Goal: Task Accomplishment & Management: Manage account settings

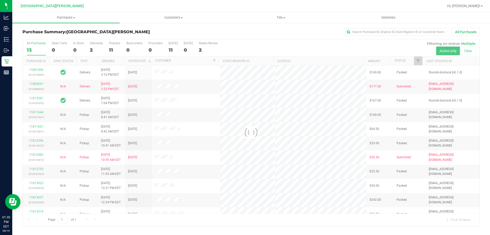
click at [120, 46] on div at bounding box center [251, 132] width 457 height 186
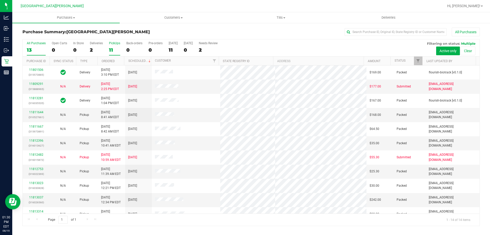
click at [112, 44] on div "PickUps" at bounding box center [114, 43] width 11 height 4
click at [0, 0] on input "PickUps 11" at bounding box center [0, 0] width 0 height 0
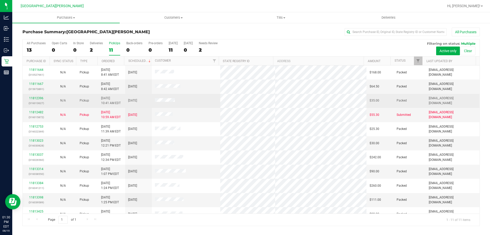
scroll to position [7, 0]
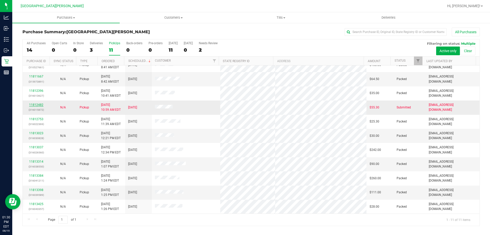
click at [40, 106] on link "11812482" at bounding box center [36, 105] width 14 height 4
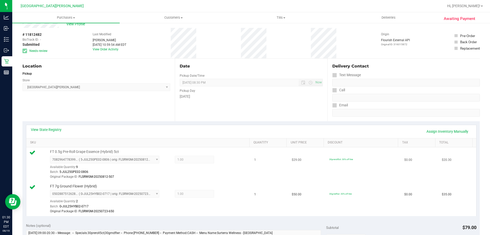
scroll to position [26, 0]
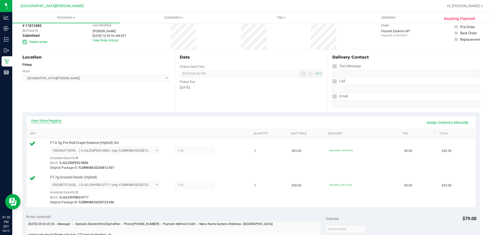
click at [52, 121] on link "View State Registry" at bounding box center [46, 120] width 31 height 5
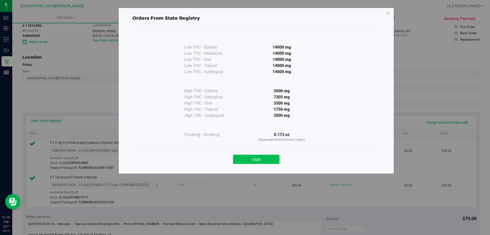
click at [260, 156] on button "Close" at bounding box center [256, 158] width 46 height 9
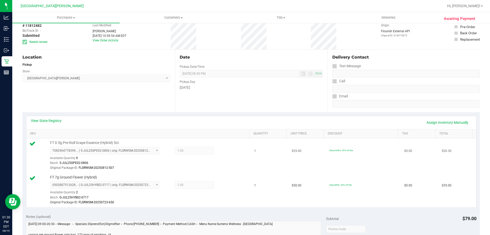
scroll to position [77, 0]
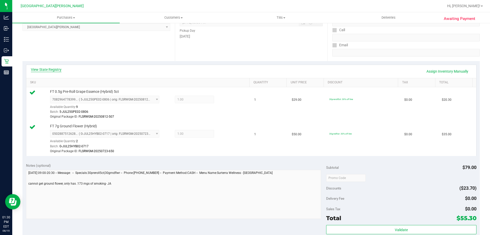
click at [56, 68] on link "View State Registry" at bounding box center [46, 69] width 31 height 5
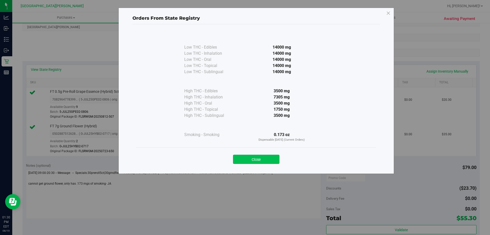
click at [260, 158] on button "Close" at bounding box center [256, 158] width 46 height 9
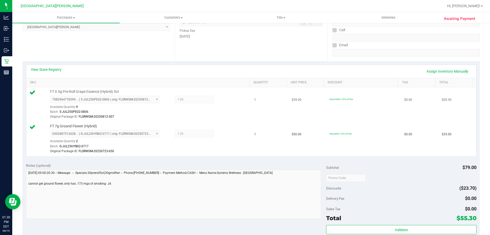
scroll to position [0, 0]
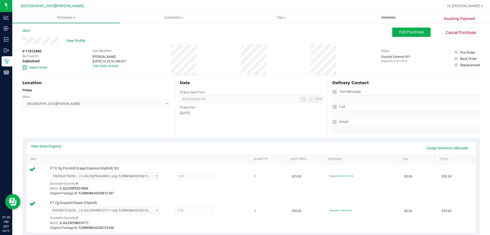
click at [406, 19] on uib-tab-heading "Deliveries" at bounding box center [388, 18] width 107 height 10
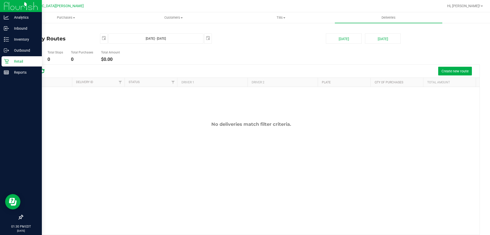
click at [10, 62] on p "Retail" at bounding box center [24, 61] width 31 height 6
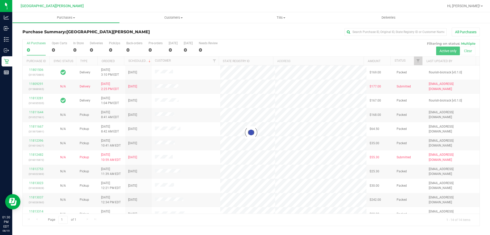
click at [112, 44] on div at bounding box center [251, 132] width 457 height 186
click at [112, 44] on div "PickUps" at bounding box center [114, 43] width 11 height 4
click at [0, 0] on input "PickUps 0" at bounding box center [0, 0] width 0 height 0
click at [112, 44] on div at bounding box center [251, 132] width 457 height 186
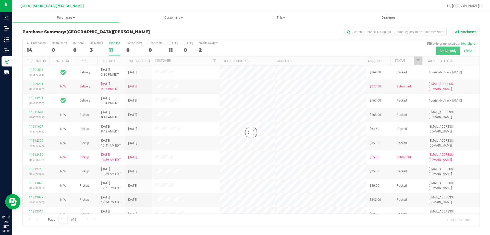
click at [112, 44] on div at bounding box center [251, 132] width 457 height 186
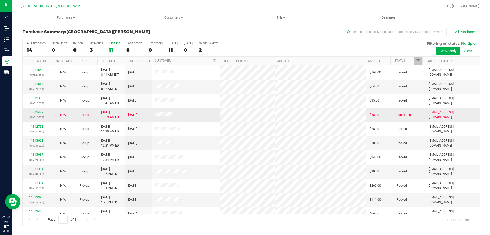
click at [41, 114] on div "11812482 (316015872)" at bounding box center [36, 115] width 21 height 10
click at [41, 113] on link "11812482" at bounding box center [36, 112] width 14 height 4
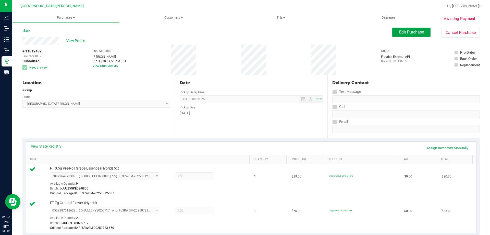
click at [401, 34] on span "Edit Purchase" at bounding box center [411, 32] width 25 height 5
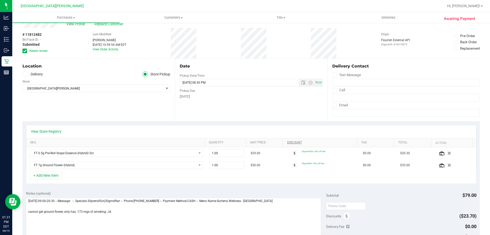
scroll to position [26, 0]
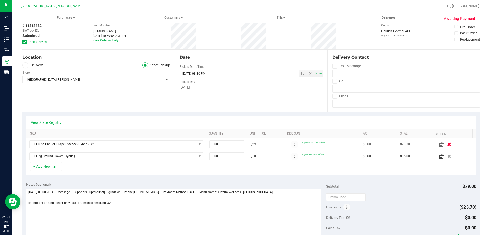
click at [447, 144] on icon "button" at bounding box center [449, 144] width 4 height 4
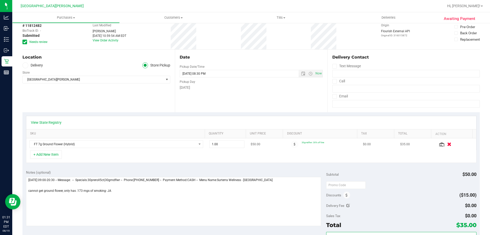
click at [447, 146] on icon "button" at bounding box center [449, 144] width 4 height 4
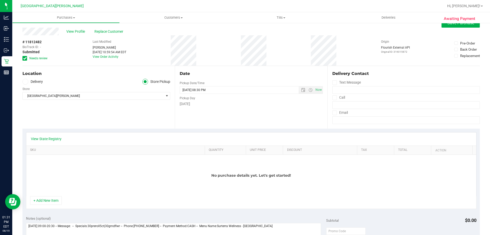
scroll to position [0, 0]
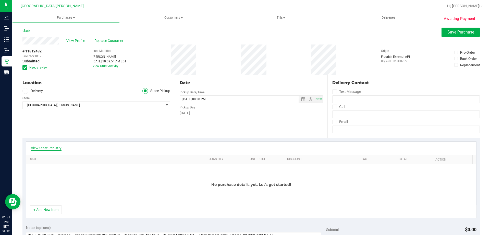
click at [52, 147] on link "View State Registry" at bounding box center [46, 147] width 31 height 5
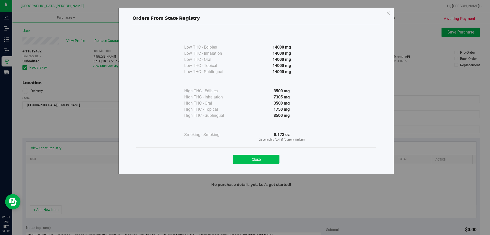
click at [253, 159] on button "Close" at bounding box center [256, 158] width 46 height 9
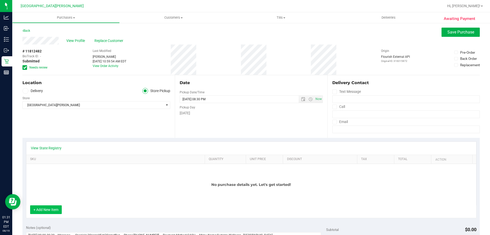
click at [53, 211] on button "+ Add New Item" at bounding box center [46, 209] width 32 height 9
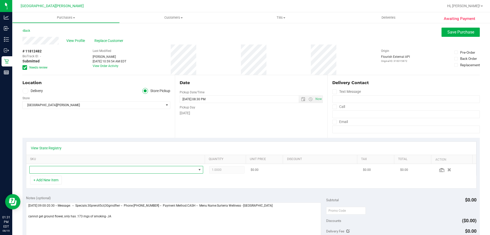
click at [76, 168] on span "NO DATA FOUND" at bounding box center [113, 169] width 167 height 7
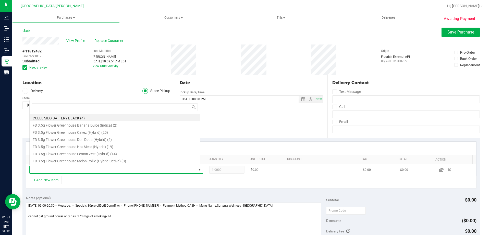
scroll to position [8, 169]
click at [95, 88] on div "Location Delivery Store Pickup Store [GEOGRAPHIC_DATA][PERSON_NAME] Select Stor…" at bounding box center [98, 106] width 152 height 63
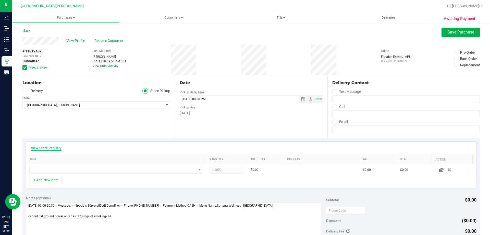
drag, startPoint x: 53, startPoint y: 144, endPoint x: 55, endPoint y: 149, distance: 5.1
click at [53, 144] on div "View State Registry" at bounding box center [251, 147] width 450 height 13
click at [55, 149] on link "View State Registry" at bounding box center [46, 147] width 31 height 5
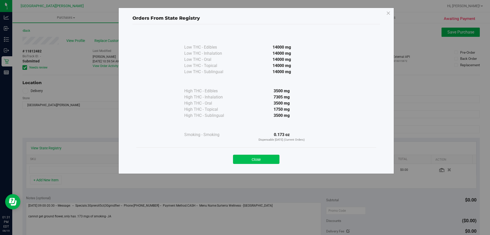
click at [256, 160] on button "Close" at bounding box center [256, 158] width 46 height 9
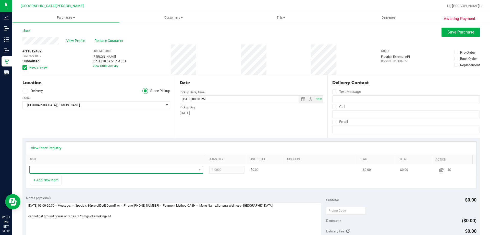
click at [100, 170] on span "NO DATA FOUND" at bounding box center [113, 169] width 167 height 7
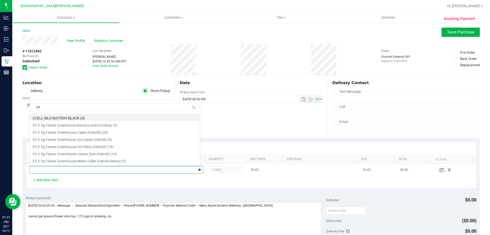
type input "jelly"
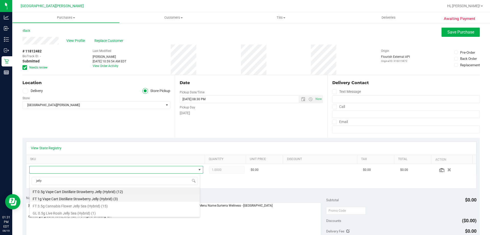
click at [108, 199] on li "FT 1g Vape Cart Distillate Strawberry Jelly (Hybrid) (3)" at bounding box center [115, 197] width 170 height 7
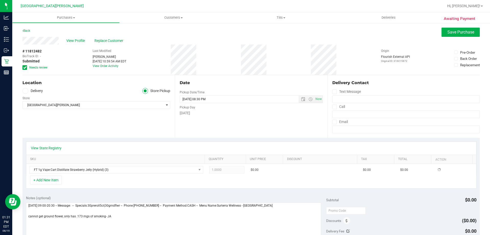
click at [139, 144] on div "View State Registry" at bounding box center [251, 147] width 450 height 13
click at [25, 67] on icon at bounding box center [24, 67] width 3 height 0
click at [0, 0] on input "Needs review" at bounding box center [0, 0] width 0 height 0
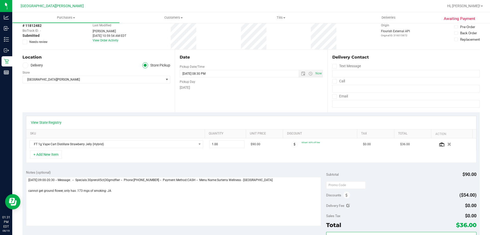
click at [111, 164] on div "View State Registry SKU Quantity Unit Price Discount Tax Total Action FT 1g Vap…" at bounding box center [251, 139] width 458 height 54
click at [55, 155] on button "+ Add New Item" at bounding box center [46, 154] width 32 height 9
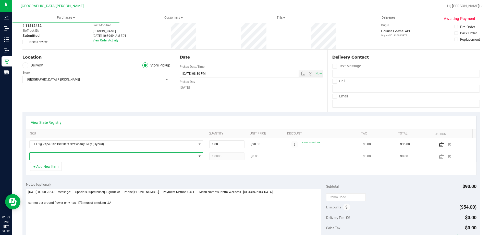
click at [198, 156] on span "NO DATA FOUND" at bounding box center [200, 156] width 4 height 4
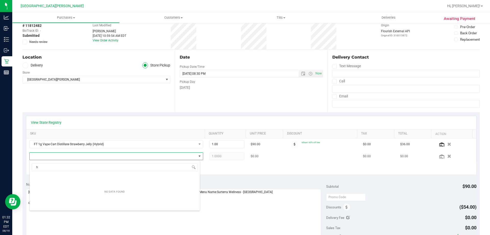
scroll to position [8, 169]
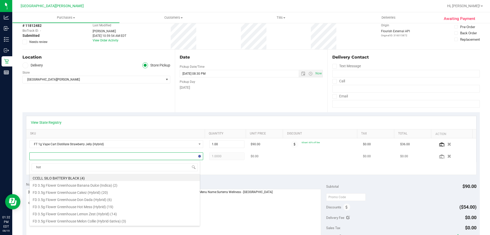
type input "hot m"
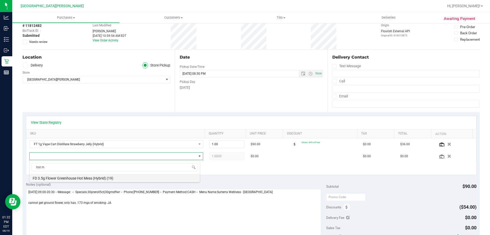
click at [123, 177] on li "FD 3.5g Flower Greenhouse Hot Mess (Hybrid) (19)" at bounding box center [115, 177] width 170 height 7
click at [190, 121] on div "View State Registry" at bounding box center [251, 122] width 441 height 5
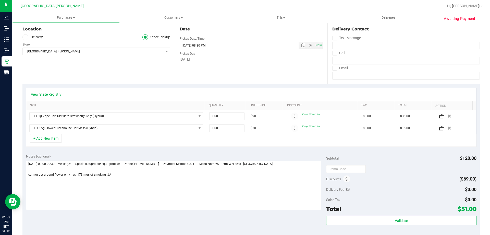
scroll to position [102, 0]
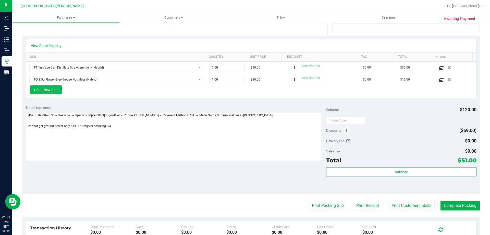
click at [55, 87] on button "+ Add New Item" at bounding box center [46, 89] width 32 height 9
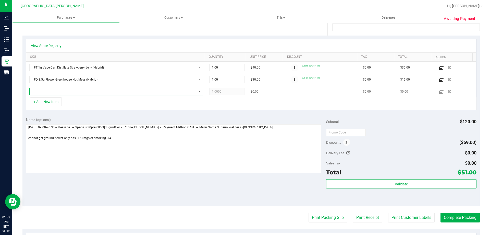
click at [74, 92] on span "NO DATA FOUND" at bounding box center [113, 91] width 167 height 7
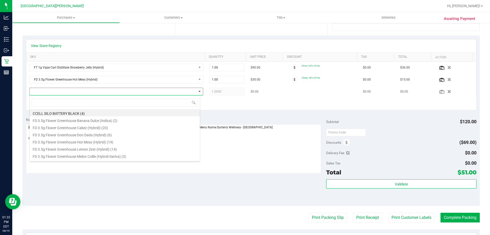
scroll to position [8, 171]
type input "1ct"
click at [88, 126] on li "FT 0.5g Pre-Roll Grape Essence (Hybrid) 1ct (13)" at bounding box center [115, 126] width 170 height 7
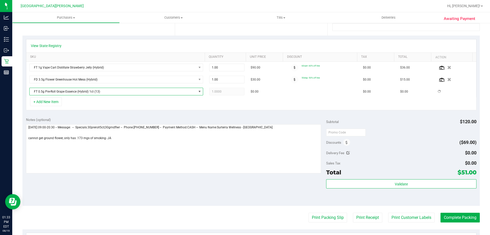
click at [170, 108] on div "+ Add New Item" at bounding box center [251, 103] width 451 height 13
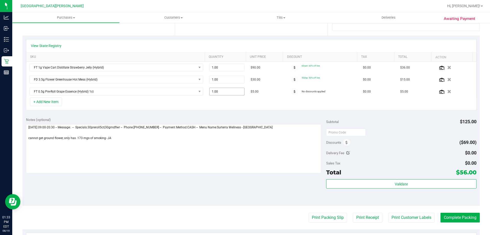
click at [221, 92] on span "1.00 1" at bounding box center [226, 92] width 35 height 8
click at [221, 92] on input "1" at bounding box center [227, 91] width 35 height 7
type input "2"
type input "2.00"
click at [224, 45] on div "View State Registry" at bounding box center [251, 45] width 441 height 5
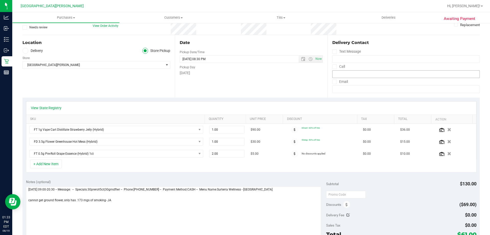
scroll to position [0, 0]
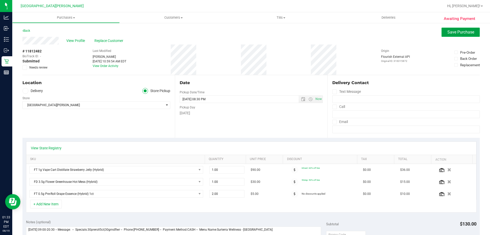
click at [448, 31] on span "Save Purchase" at bounding box center [461, 32] width 27 height 5
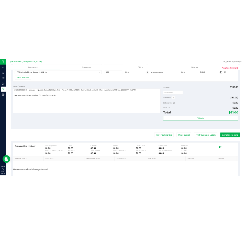
scroll to position [202, 0]
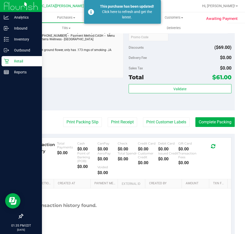
click at [11, 63] on p "Retail" at bounding box center [24, 61] width 31 height 6
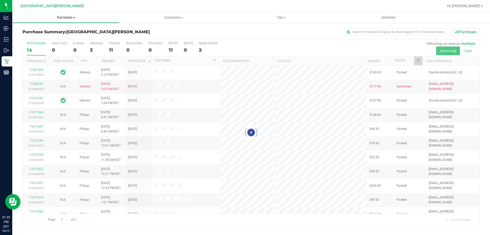
click at [65, 17] on span "Purchases" at bounding box center [66, 17] width 107 height 5
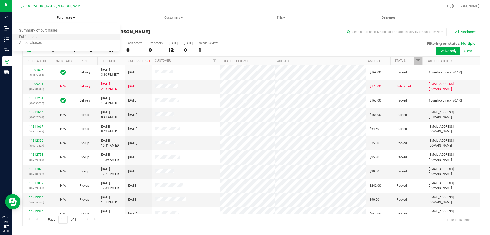
click at [45, 35] on li "Fulfillment" at bounding box center [65, 37] width 107 height 6
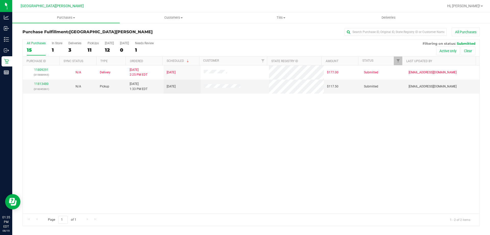
click at [138, 118] on div "11809291 (315888965) N/A Delivery [DATE] 2:25 PM EDT 8/22/2025 $177.00 Submitte…" at bounding box center [251, 139] width 457 height 148
click at [333, 140] on div "11809291 (315888965) N/A Delivery [DATE] 2:25 PM EDT 8/22/2025 $177.00 Submitte…" at bounding box center [251, 139] width 457 height 148
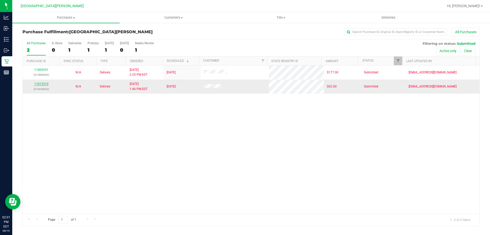
click at [42, 82] on link "11813510" at bounding box center [41, 84] width 14 height 4
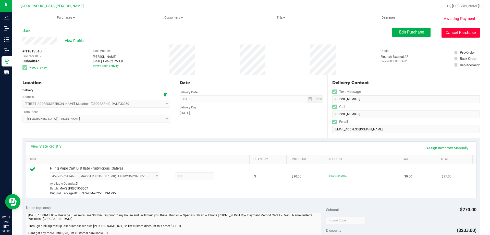
click at [450, 33] on button "Cancel Purchase" at bounding box center [461, 33] width 38 height 10
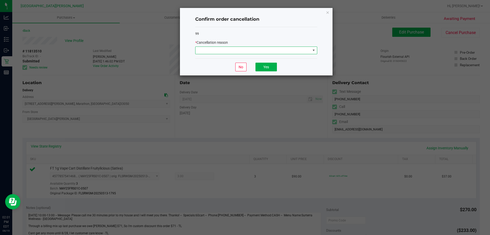
click at [243, 49] on span at bounding box center [253, 50] width 115 height 7
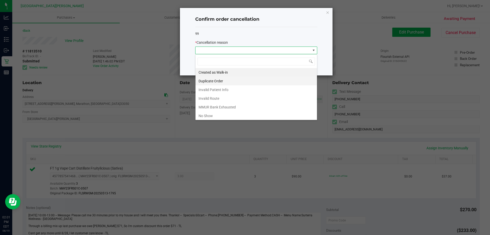
scroll to position [8, 122]
click at [215, 106] on li "MMUR Bank Exhausted" at bounding box center [257, 107] width 122 height 9
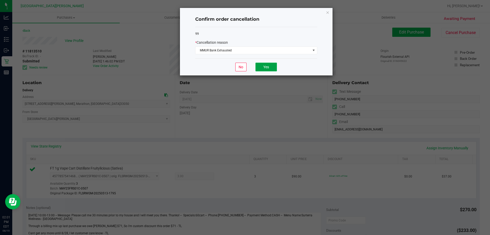
click at [260, 68] on button "Yes" at bounding box center [266, 67] width 21 height 9
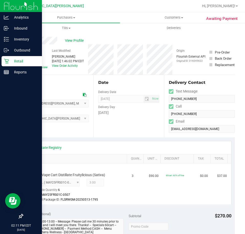
click at [7, 60] on icon at bounding box center [6, 61] width 5 height 5
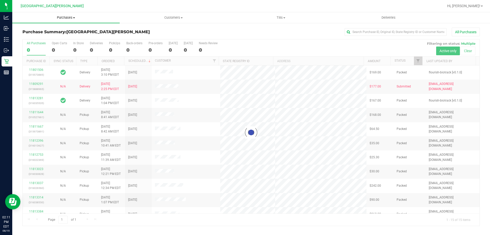
click at [69, 19] on span "Purchases" at bounding box center [65, 17] width 107 height 5
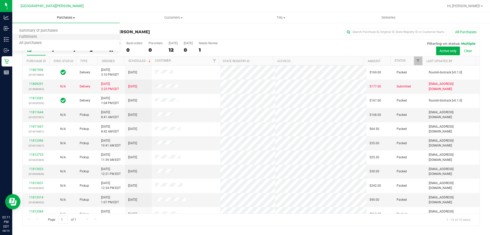
click at [50, 36] on li "Fulfillment" at bounding box center [65, 37] width 107 height 6
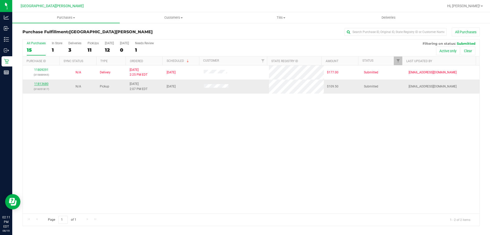
click at [45, 84] on link "11813680" at bounding box center [41, 84] width 14 height 4
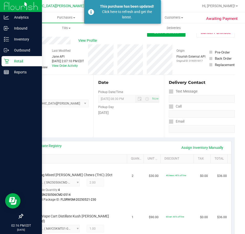
drag, startPoint x: 9, startPoint y: 62, endPoint x: 20, endPoint y: 62, distance: 10.5
click at [9, 62] on p "Retail" at bounding box center [24, 61] width 31 height 6
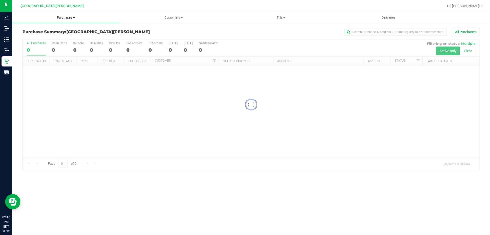
click at [68, 16] on span "Purchases" at bounding box center [65, 17] width 107 height 5
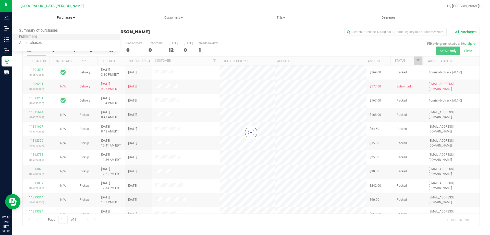
click at [46, 37] on li "Fulfillment" at bounding box center [65, 37] width 107 height 6
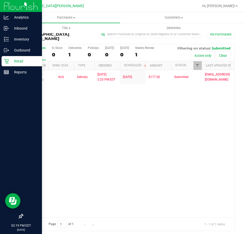
click at [5, 63] on icon at bounding box center [6, 61] width 5 height 5
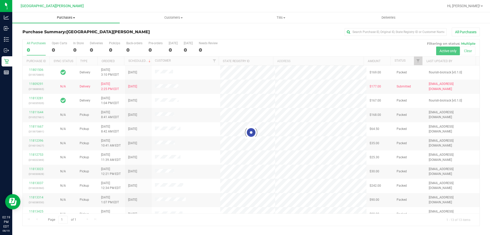
click at [68, 16] on span "Purchases" at bounding box center [65, 17] width 107 height 5
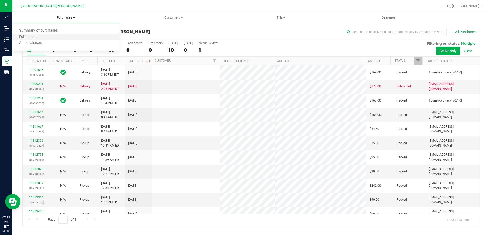
click at [48, 37] on li "Fulfillment" at bounding box center [65, 37] width 107 height 6
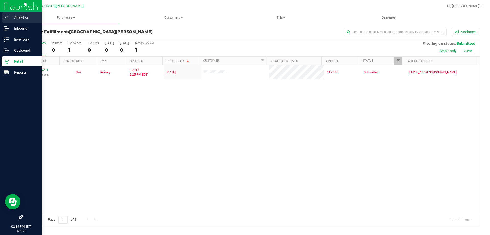
click at [12, 17] on p "Analytics" at bounding box center [24, 17] width 31 height 6
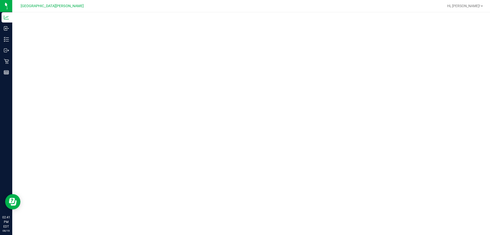
click at [381, 6] on div at bounding box center [267, 6] width 353 height 10
click at [357, 7] on div at bounding box center [267, 6] width 353 height 10
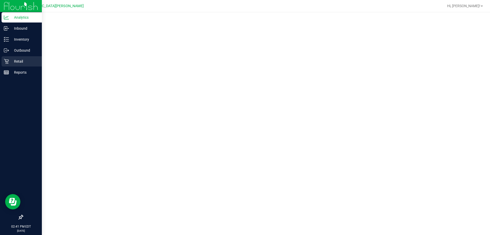
click at [24, 64] on p "Retail" at bounding box center [24, 61] width 31 height 6
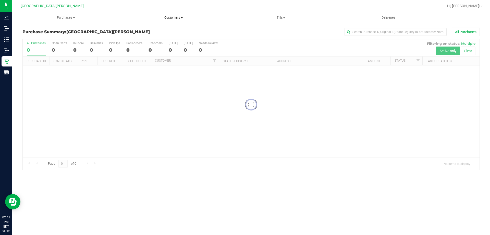
click at [168, 20] on span "Customers" at bounding box center [173, 17] width 107 height 5
click at [137, 30] on span "All customers" at bounding box center [138, 31] width 37 height 4
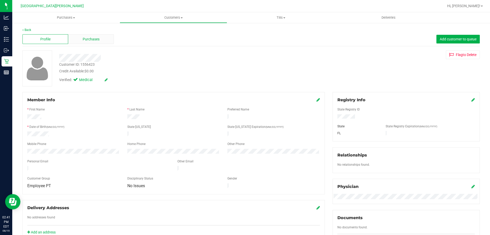
click at [87, 41] on span "Purchases" at bounding box center [91, 39] width 17 height 5
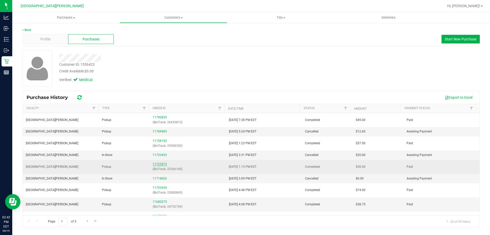
click at [159, 164] on link "11723973" at bounding box center [160, 164] width 14 height 4
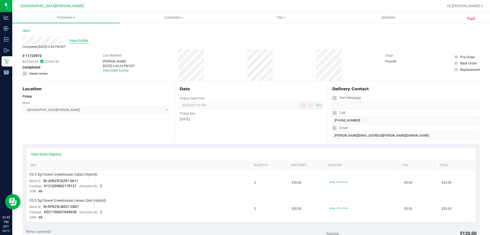
click at [79, 42] on span "View Profile" at bounding box center [79, 40] width 20 height 5
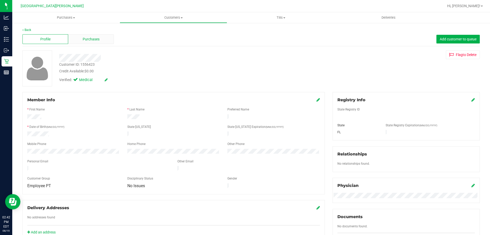
click at [93, 42] on div "Purchases" at bounding box center [91, 39] width 46 height 10
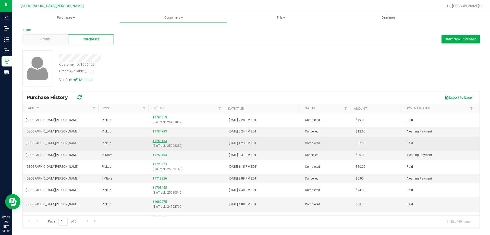
click at [163, 140] on link "11758183" at bounding box center [160, 141] width 14 height 4
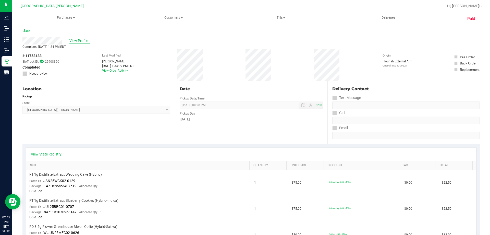
click at [82, 40] on span "View Profile" at bounding box center [79, 40] width 20 height 5
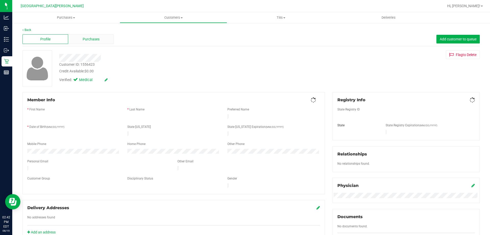
click at [84, 42] on div "Purchases" at bounding box center [91, 39] width 46 height 10
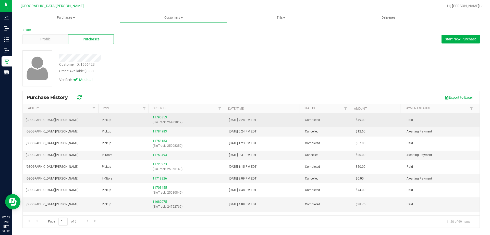
click at [162, 118] on link "11790853" at bounding box center [160, 117] width 14 height 4
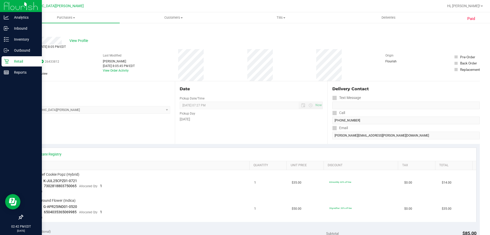
click at [28, 66] on div "Retail" at bounding box center [22, 61] width 40 height 10
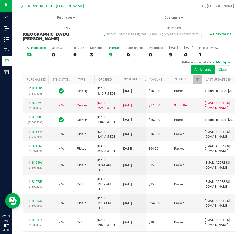
click at [114, 46] on div "PickUps" at bounding box center [114, 48] width 11 height 4
click at [0, 0] on input "PickUps 9" at bounding box center [0, 0] width 0 height 0
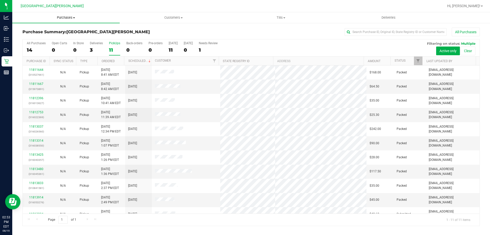
click at [67, 18] on span "Purchases" at bounding box center [65, 17] width 107 height 5
click at [43, 37] on li "Fulfillment" at bounding box center [65, 37] width 107 height 6
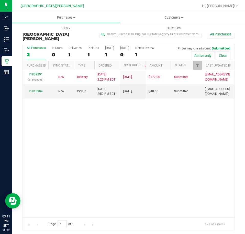
click at [95, 136] on div "11809291 (315888965) N/A Delivery [DATE] 2:25 PM EDT 8/22/2025 $177.00 Submitte…" at bounding box center [128, 144] width 211 height 148
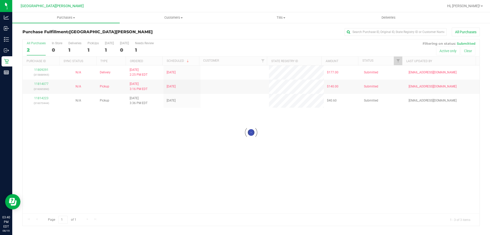
click at [100, 130] on div "Loading... 11809291 (315888965) N/A Delivery [DATE] 2:25 PM EDT 8/22/2025 $177.…" at bounding box center [251, 139] width 457 height 148
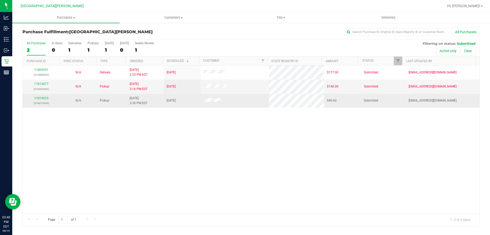
click at [35, 95] on td "11814223 (316070444)" at bounding box center [41, 101] width 37 height 14
click at [37, 97] on link "11814223" at bounding box center [41, 98] width 14 height 4
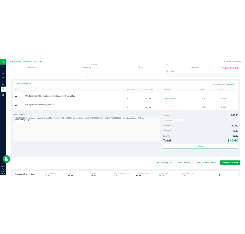
scroll to position [102, 0]
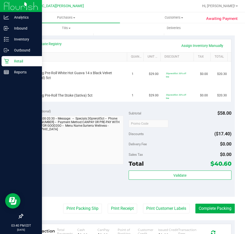
click at [12, 64] on p "Retail" at bounding box center [24, 61] width 31 height 6
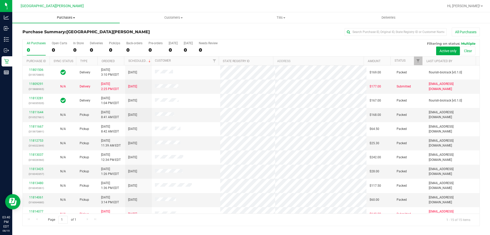
click at [71, 18] on span "Purchases" at bounding box center [65, 17] width 107 height 5
click at [49, 35] on li "Fulfillment" at bounding box center [65, 37] width 107 height 6
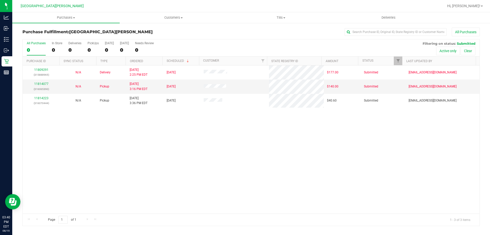
click at [162, 135] on div "11809291 (315888965) N/A Delivery [DATE] 2:25 PM EDT 8/22/2025 $177.00 Submitte…" at bounding box center [251, 139] width 457 height 148
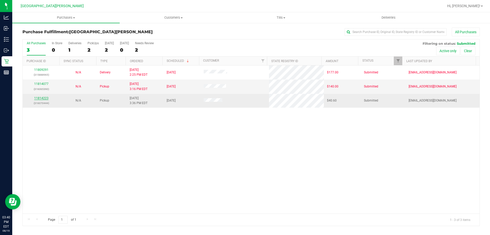
click at [45, 98] on link "11814223" at bounding box center [41, 98] width 14 height 4
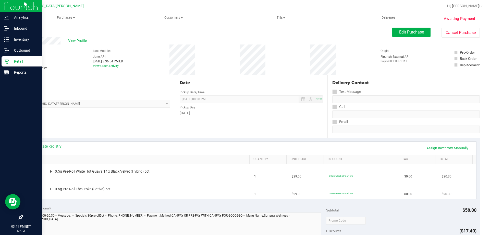
click at [18, 61] on p "Retail" at bounding box center [24, 61] width 31 height 6
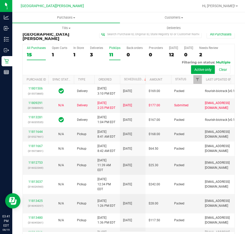
click at [109, 46] on div "PickUps" at bounding box center [114, 48] width 11 height 4
click at [0, 0] on input "PickUps 11" at bounding box center [0, 0] width 0 height 0
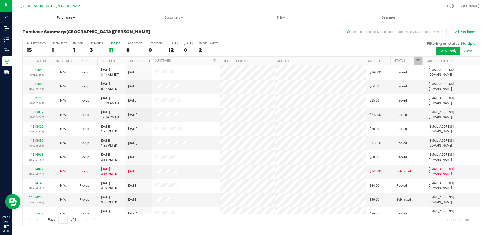
click at [68, 16] on span "Purchases" at bounding box center [65, 17] width 107 height 5
click at [35, 39] on span "Fulfillment" at bounding box center [28, 37] width 32 height 4
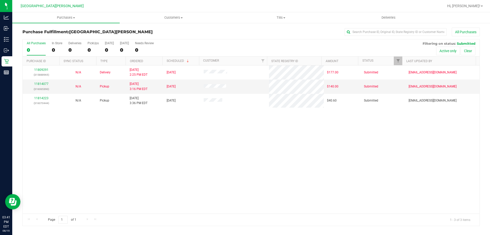
click at [115, 146] on div "11809291 (315888965) N/A Delivery [DATE] 2:25 PM EDT 8/22/2025 $177.00 Submitte…" at bounding box center [251, 139] width 457 height 148
click at [69, 17] on span "Purchases" at bounding box center [65, 17] width 107 height 5
click at [38, 39] on span "Fulfillment" at bounding box center [28, 37] width 32 height 4
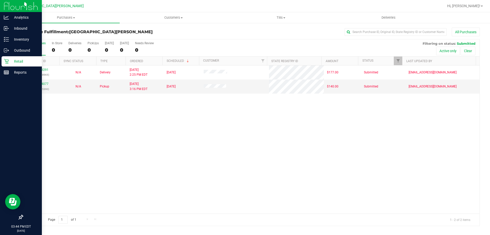
click at [3, 59] on div "Retail" at bounding box center [22, 61] width 40 height 10
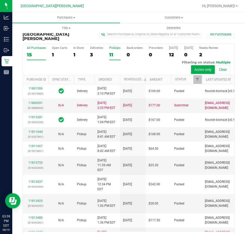
click at [115, 46] on label "PickUps 11" at bounding box center [114, 53] width 11 height 14
click at [0, 0] on input "PickUps 11" at bounding box center [0, 0] width 0 height 0
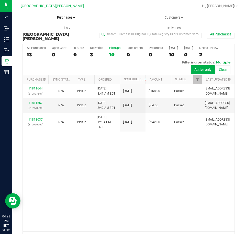
click at [57, 17] on span "Purchases" at bounding box center [65, 17] width 107 height 5
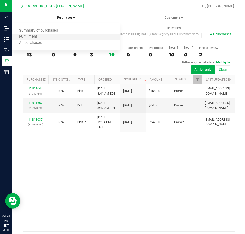
click at [49, 36] on li "Fulfillment" at bounding box center [65, 37] width 107 height 6
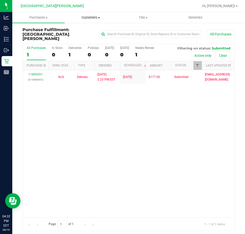
click at [86, 18] on span "Customers" at bounding box center [91, 17] width 52 height 5
click at [85, 32] on span "All customers" at bounding box center [83, 31] width 37 height 4
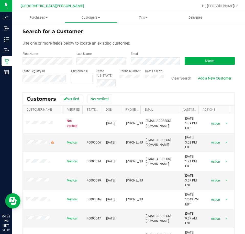
click at [81, 79] on span at bounding box center [82, 79] width 22 height 8
type input "44958"
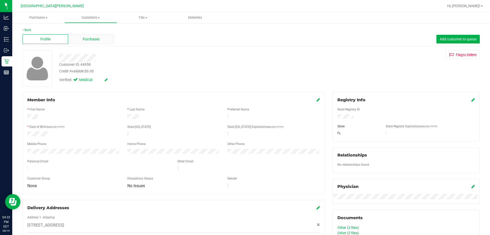
click at [94, 41] on span "Purchases" at bounding box center [91, 39] width 17 height 5
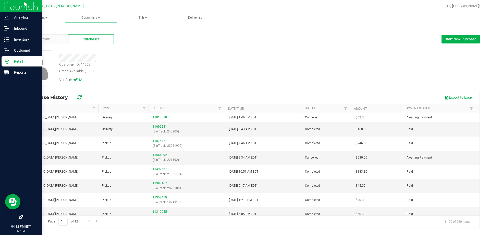
click at [11, 61] on p "Retail" at bounding box center [24, 61] width 31 height 6
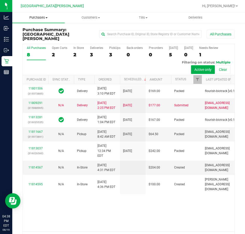
click at [38, 19] on span "Purchases" at bounding box center [38, 17] width 52 height 5
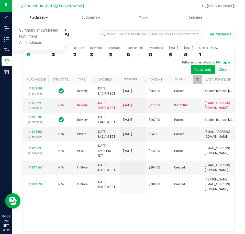
click at [39, 16] on span "Purchases" at bounding box center [38, 17] width 52 height 5
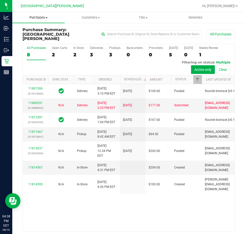
click at [38, 17] on span "Purchases" at bounding box center [38, 17] width 52 height 5
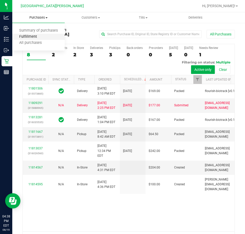
click at [31, 39] on span "Fulfillment" at bounding box center [28, 37] width 32 height 4
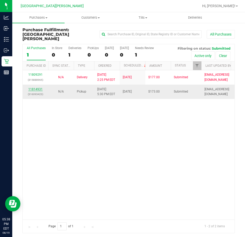
click at [34, 87] on link "11814931" at bounding box center [35, 89] width 14 height 4
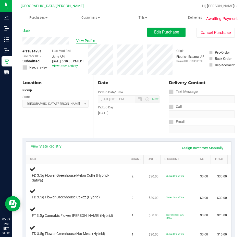
click at [92, 41] on span "View Profile" at bounding box center [86, 40] width 20 height 5
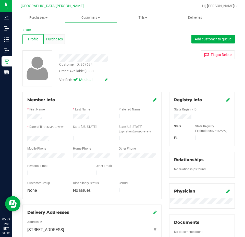
click at [59, 39] on span "Purchases" at bounding box center [54, 39] width 17 height 5
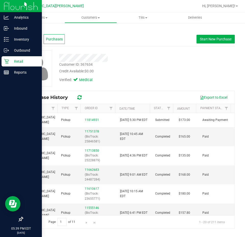
click at [13, 60] on p "Retail" at bounding box center [24, 61] width 31 height 6
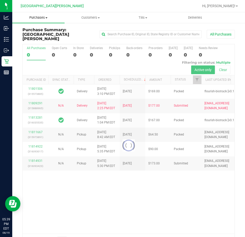
click at [42, 17] on span "Purchases" at bounding box center [38, 17] width 52 height 5
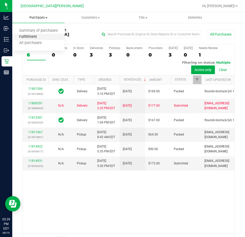
click at [37, 36] on span "Fulfillment" at bounding box center [28, 37] width 32 height 4
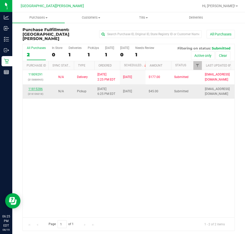
click at [41, 87] on link "11815286" at bounding box center [35, 89] width 14 height 4
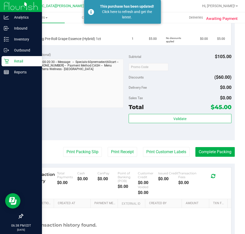
scroll to position [179, 0]
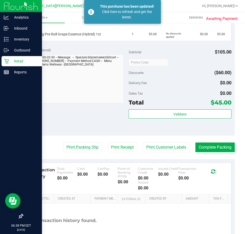
click at [8, 58] on div "Retail" at bounding box center [22, 61] width 40 height 10
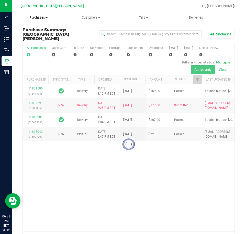
click at [38, 18] on span "Purchases" at bounding box center [38, 17] width 52 height 5
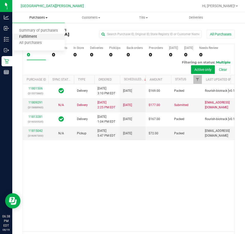
click at [33, 37] on span "Fulfillment" at bounding box center [28, 37] width 32 height 4
